Goal: Task Accomplishment & Management: Manage account settings

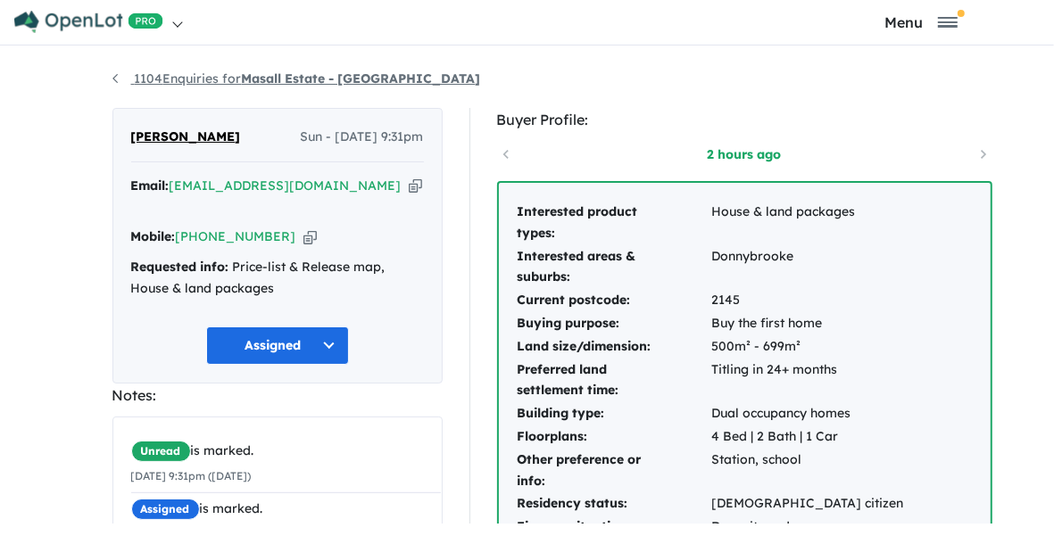
click at [132, 87] on link "1104 Enquiries for Masall Estate - Fraser Rise" at bounding box center [296, 78] width 368 height 16
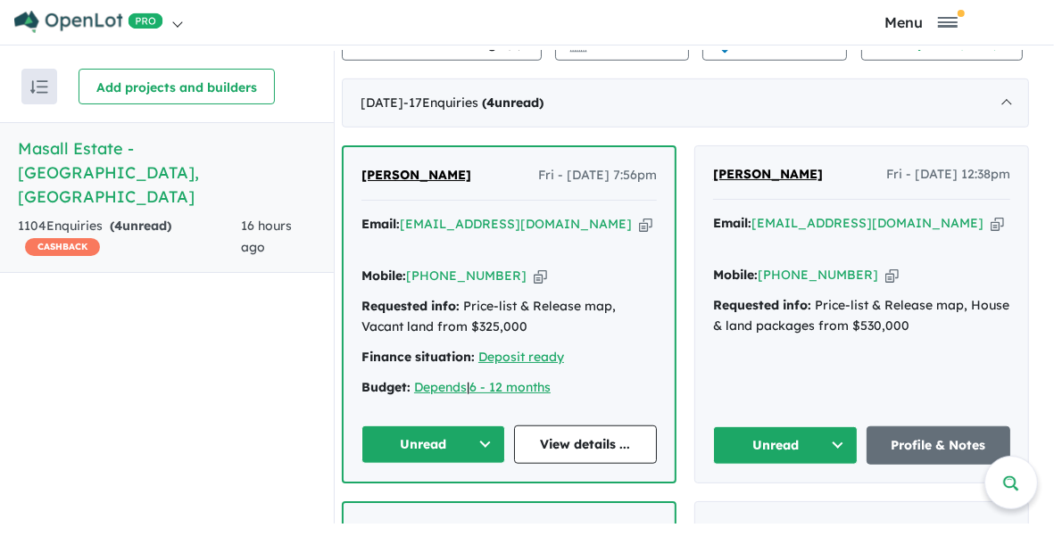
scroll to position [851, 0]
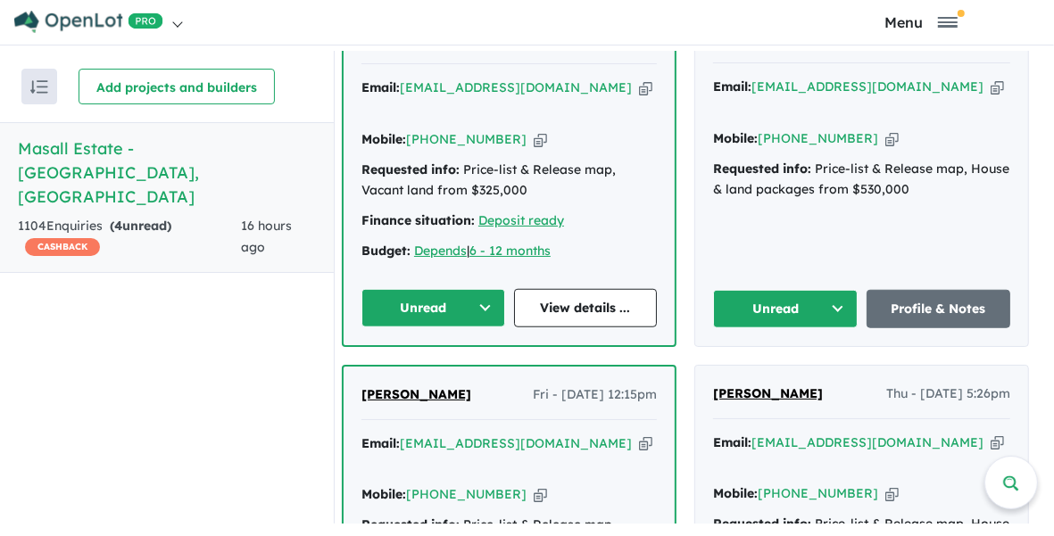
click at [449, 312] on button "Unread" at bounding box center [433, 308] width 144 height 38
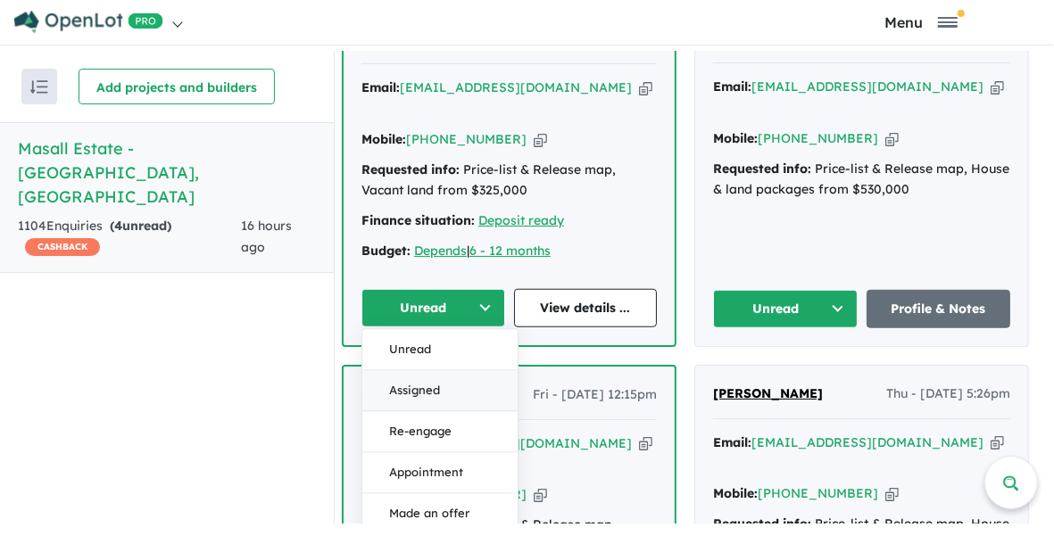
click at [434, 394] on button "Assigned" at bounding box center [439, 390] width 155 height 41
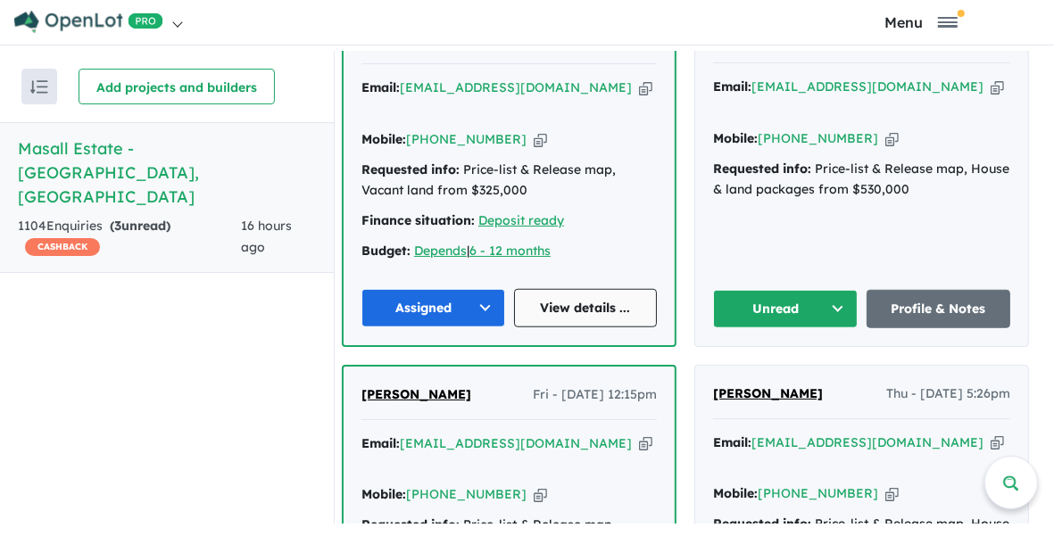
click at [588, 313] on link "View details ..." at bounding box center [586, 308] width 144 height 38
click at [798, 312] on button "Unread" at bounding box center [785, 309] width 145 height 38
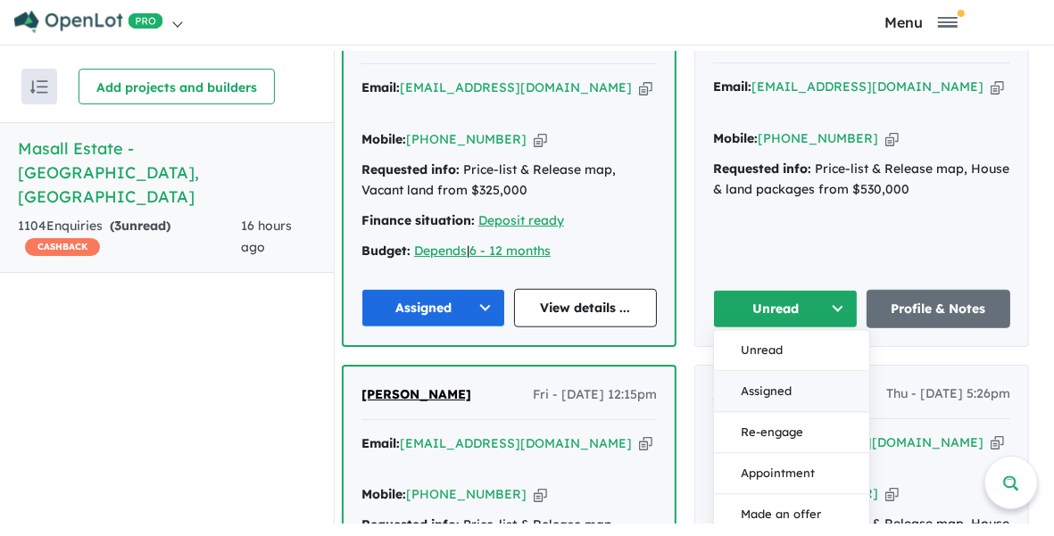
click at [779, 393] on button "Assigned" at bounding box center [791, 391] width 155 height 41
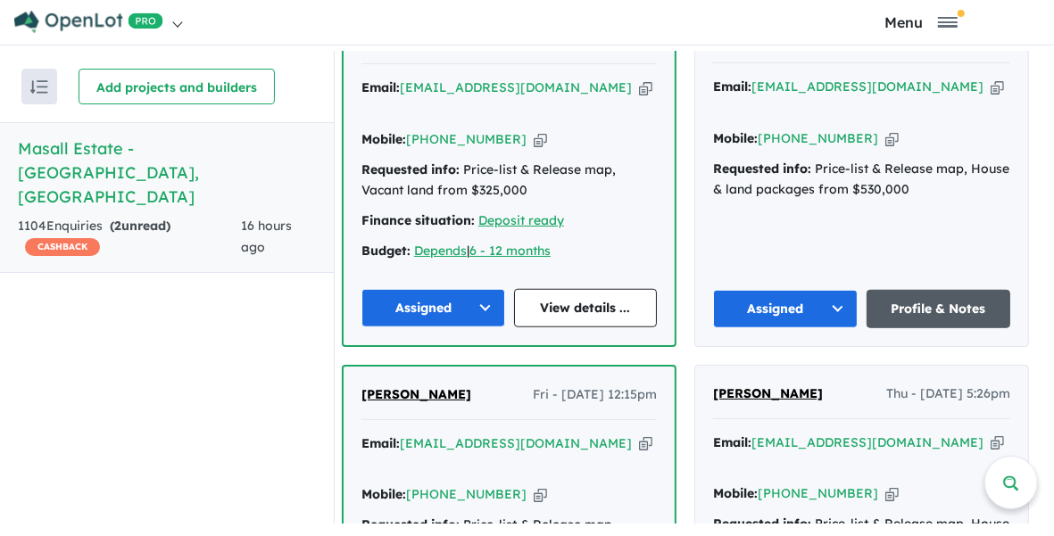
click at [935, 311] on link "Profile & Notes" at bounding box center [938, 309] width 145 height 38
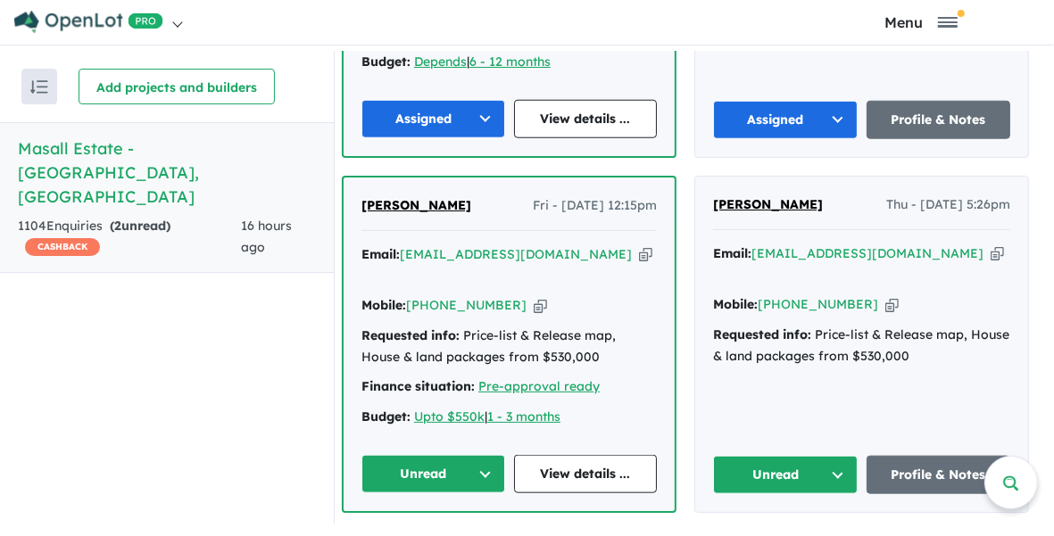
scroll to position [1074, 0]
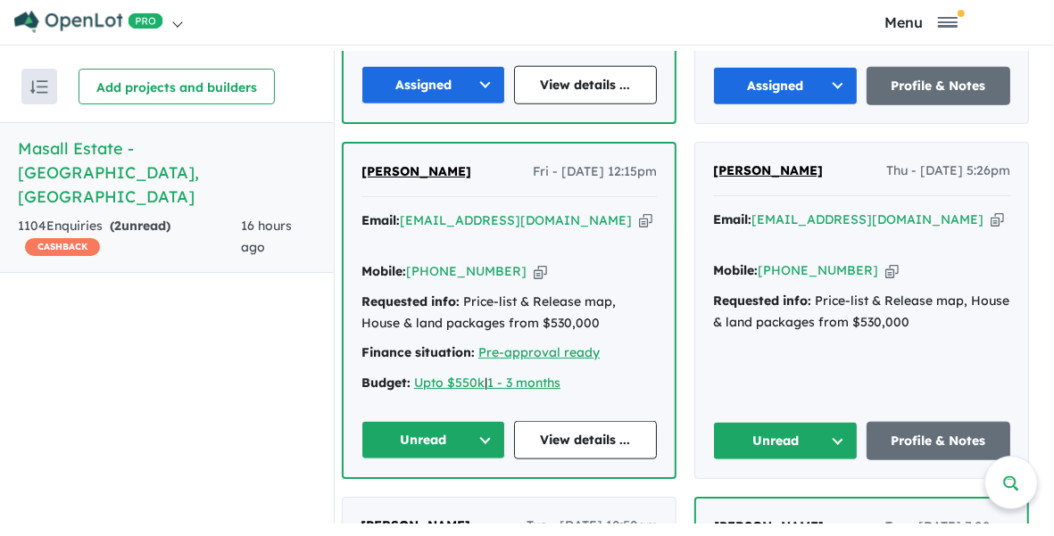
click at [434, 422] on button "Unread" at bounding box center [433, 440] width 144 height 38
click at [426, 503] on button "Assigned" at bounding box center [439, 523] width 155 height 41
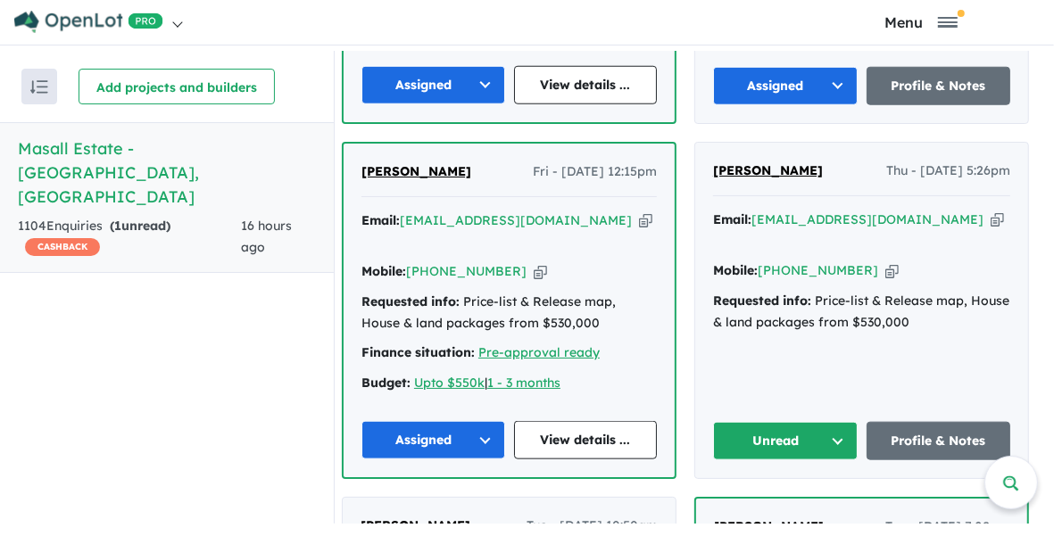
scroll to position [1186, 0]
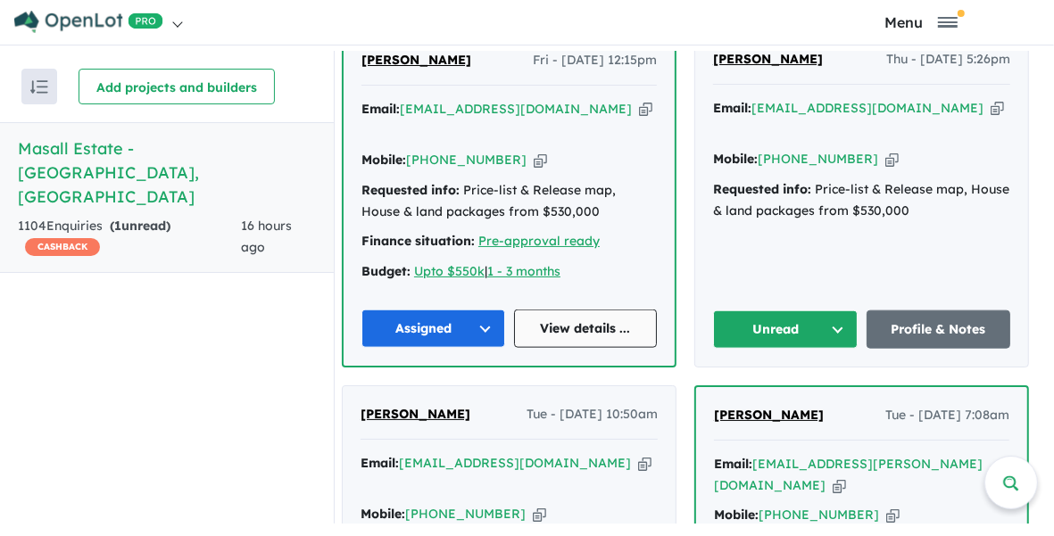
click at [592, 311] on link "View details ..." at bounding box center [586, 329] width 144 height 38
click at [790, 313] on button "Unread" at bounding box center [785, 329] width 145 height 38
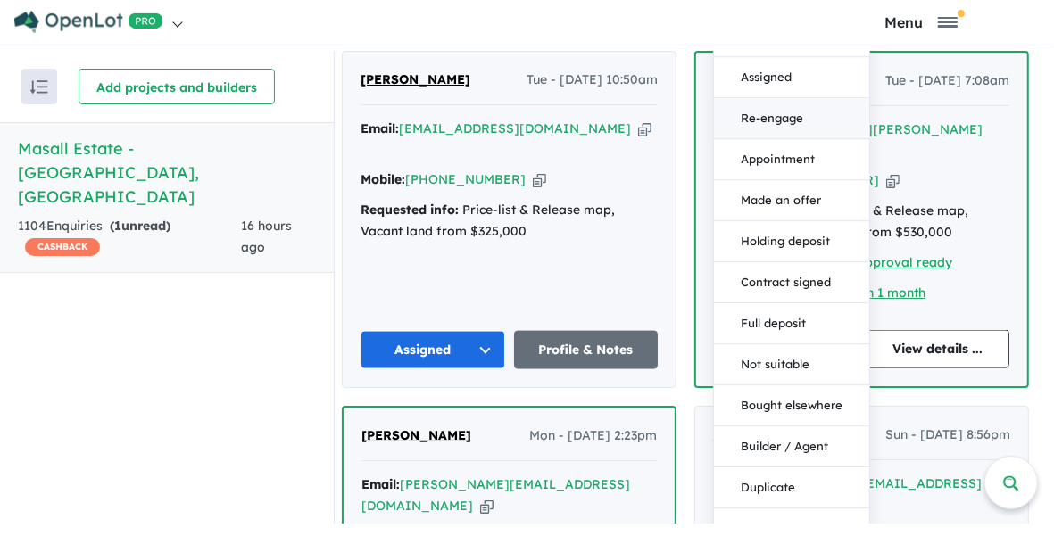
scroll to position [1632, 0]
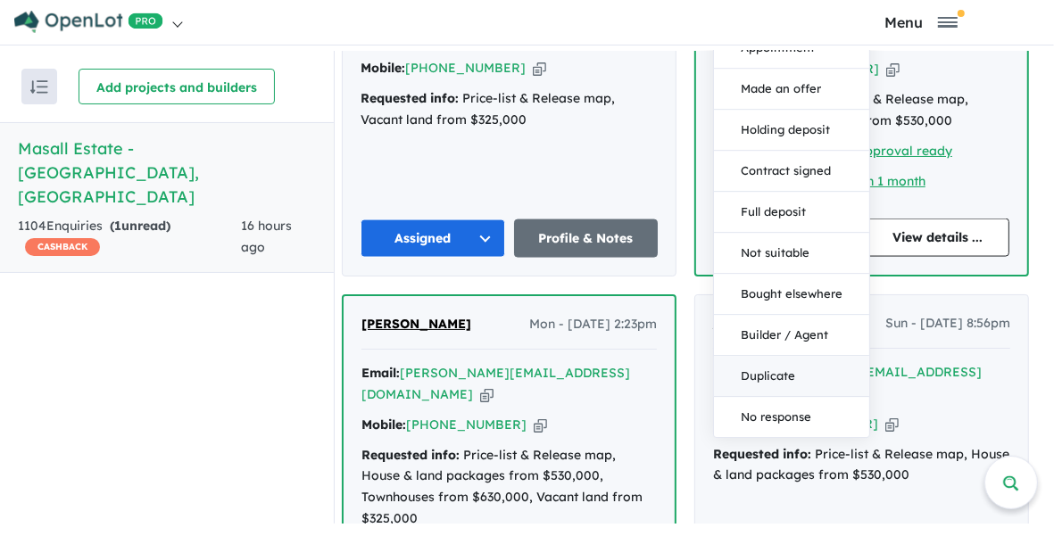
click at [792, 358] on button "Duplicate" at bounding box center [791, 377] width 155 height 41
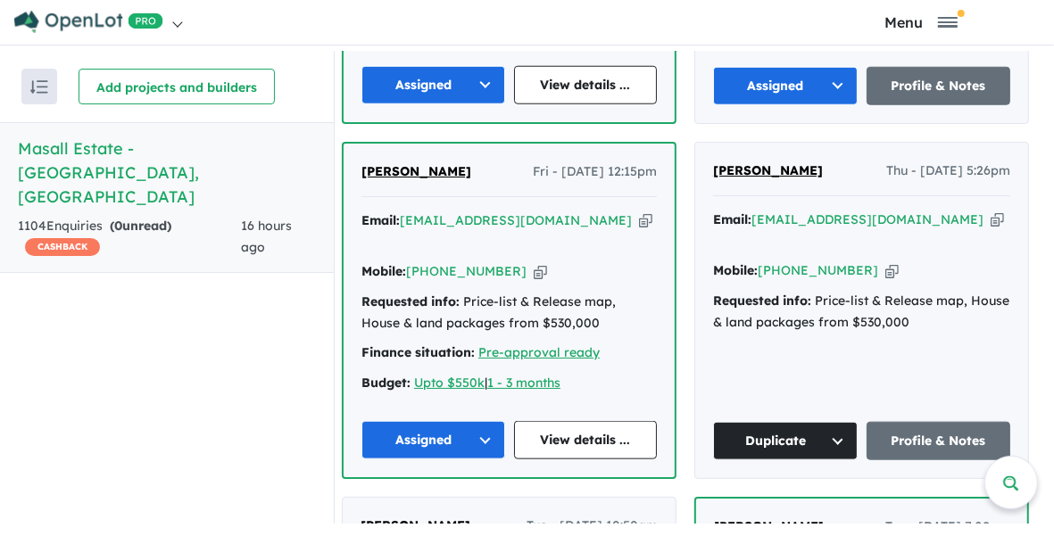
scroll to position [1186, 0]
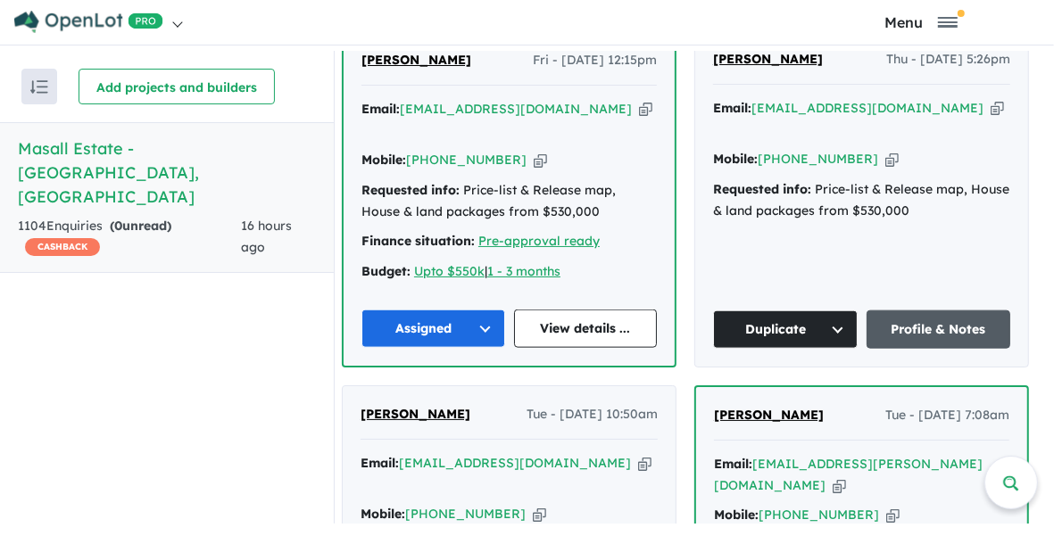
click at [938, 310] on link "Profile & Notes" at bounding box center [938, 329] width 145 height 38
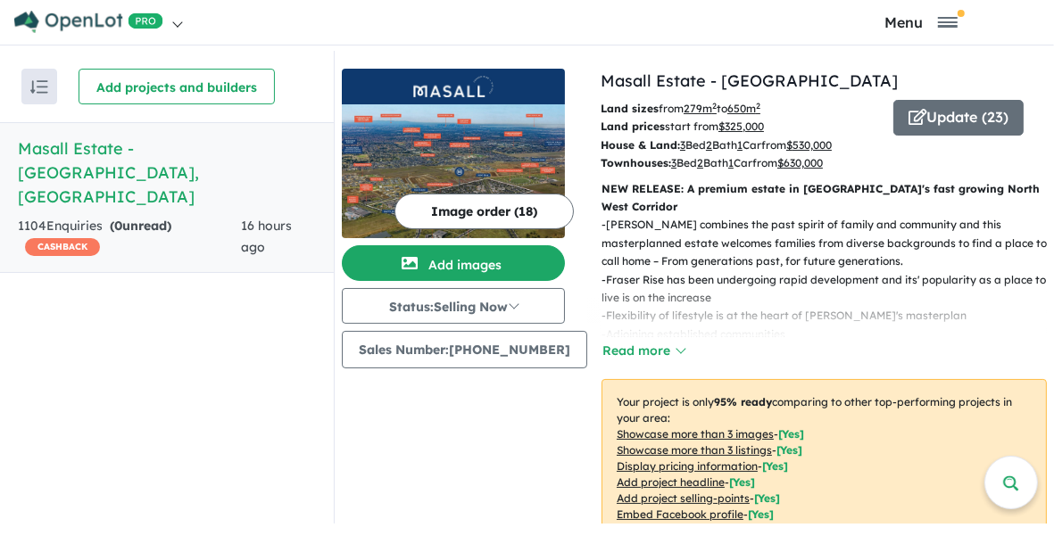
scroll to position [0, 0]
